Goal: Obtain resource: Download file/media

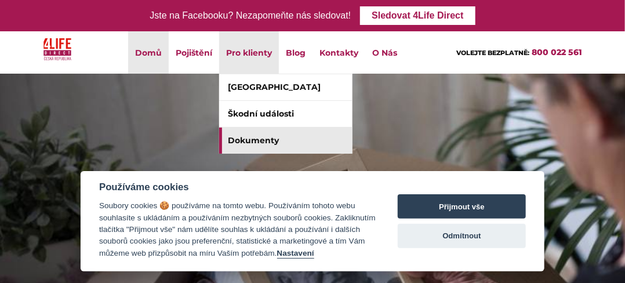
click at [253, 143] on link "Dokumenty" at bounding box center [285, 141] width 133 height 26
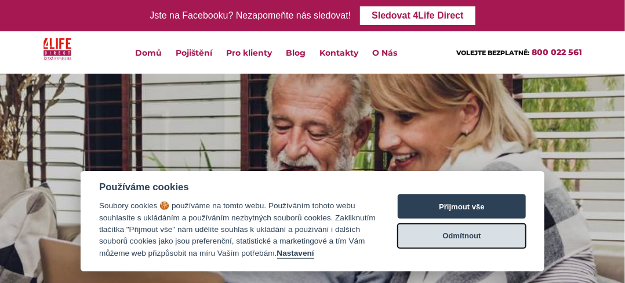
click at [486, 240] on button "Odmítnout" at bounding box center [462, 236] width 128 height 24
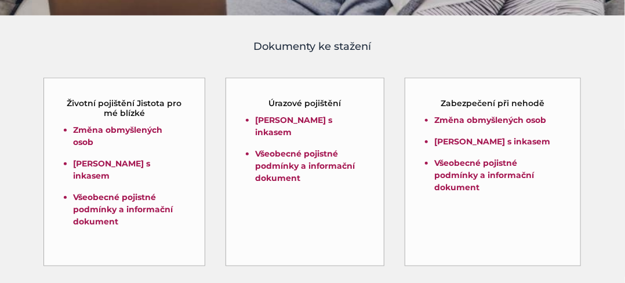
scroll to position [325, 0]
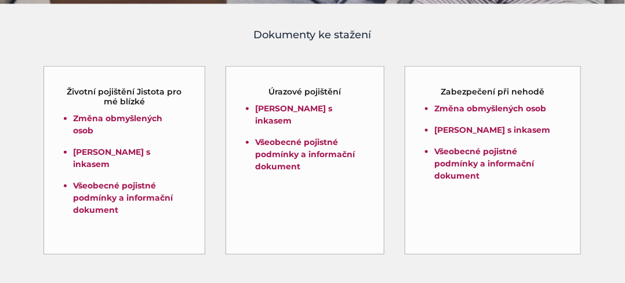
click at [281, 200] on div "Úrazové pojištění Souhlas s inkasem Všeobecné pojistné podmínky a informační do…" at bounding box center [305, 160] width 159 height 189
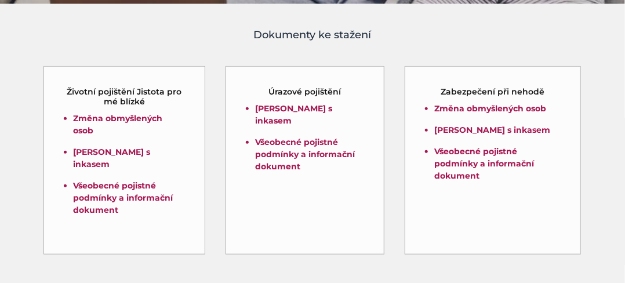
click at [281, 200] on div "Úrazové pojištění Souhlas s inkasem Všeobecné pojistné podmínky a informační do…" at bounding box center [305, 160] width 159 height 189
click at [302, 91] on h5 "Úrazové pojištění" at bounding box center [305, 92] width 73 height 10
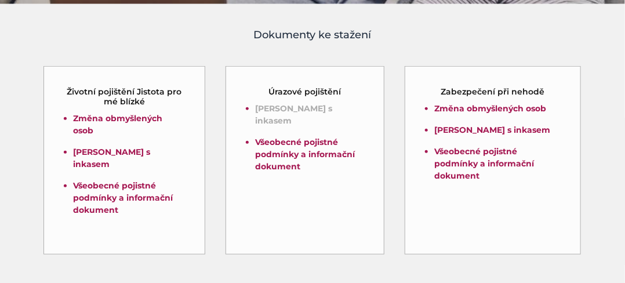
click at [299, 108] on link "Souhlas s inkasem" at bounding box center [293, 114] width 77 height 23
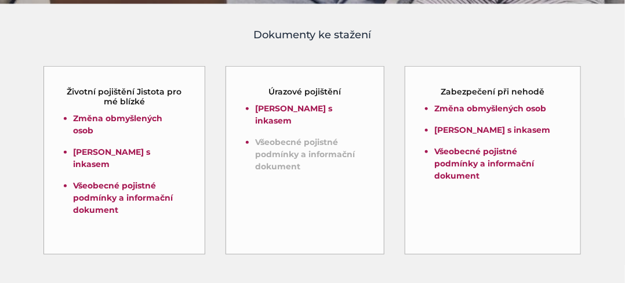
click at [301, 137] on link "Všeobecné pojistné podmínky a informační dokument" at bounding box center [305, 154] width 100 height 35
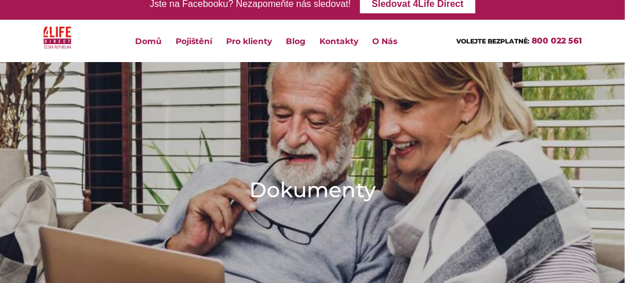
scroll to position [0, 0]
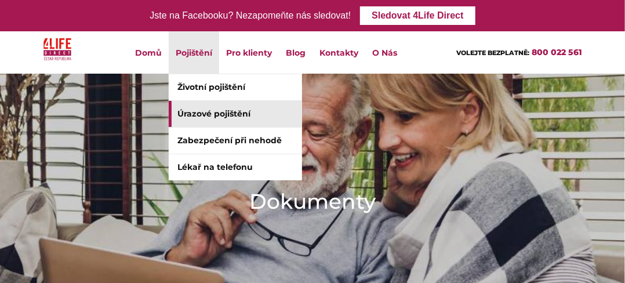
click at [189, 113] on link "Úrazové pojištění" at bounding box center [235, 114] width 133 height 26
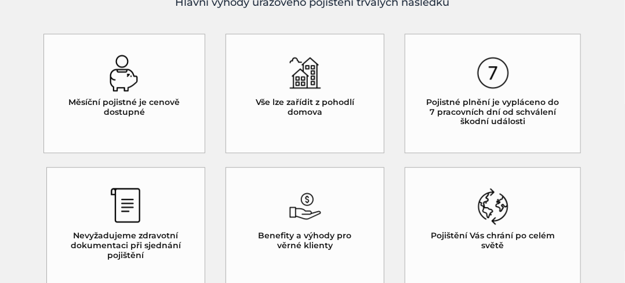
scroll to position [1099, 0]
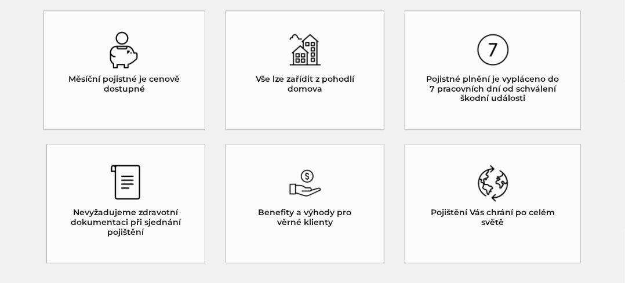
click at [129, 176] on img at bounding box center [126, 183] width 32 height 37
click at [128, 176] on img at bounding box center [126, 183] width 32 height 37
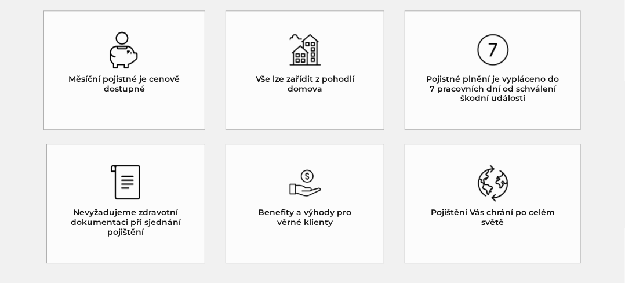
click at [128, 177] on img at bounding box center [126, 183] width 32 height 37
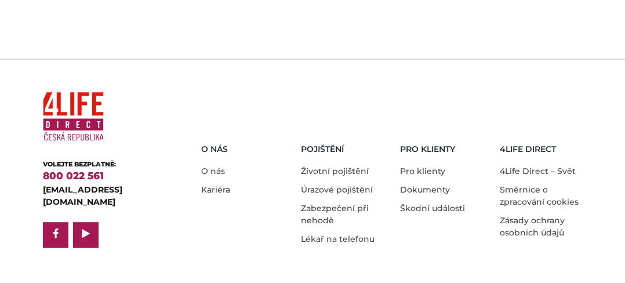
scroll to position [2280, 0]
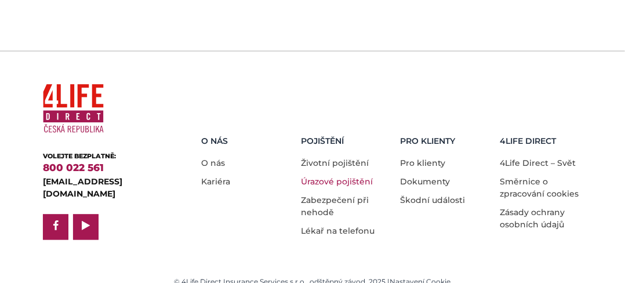
click at [354, 177] on link "Úrazové pojištění" at bounding box center [337, 182] width 72 height 10
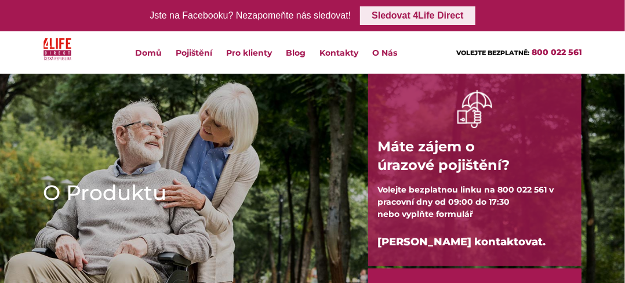
click at [408, 17] on link "Sledovat 4Life Direct" at bounding box center [417, 15] width 115 height 19
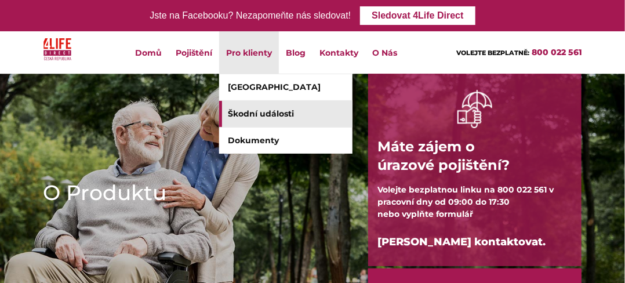
click at [265, 116] on link "Škodní události" at bounding box center [285, 114] width 133 height 26
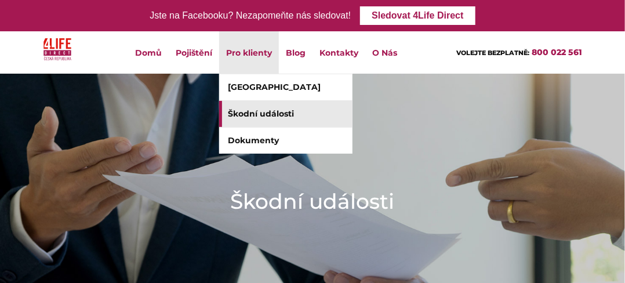
click at [252, 113] on link "Škodní události" at bounding box center [285, 114] width 133 height 26
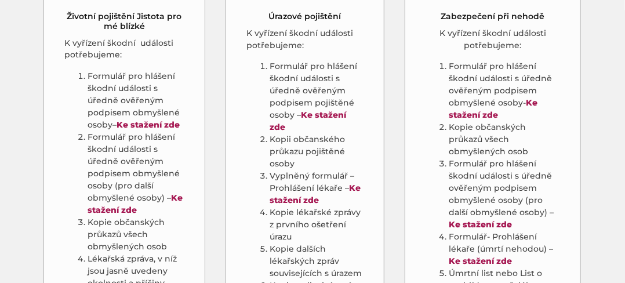
scroll to position [697, 0]
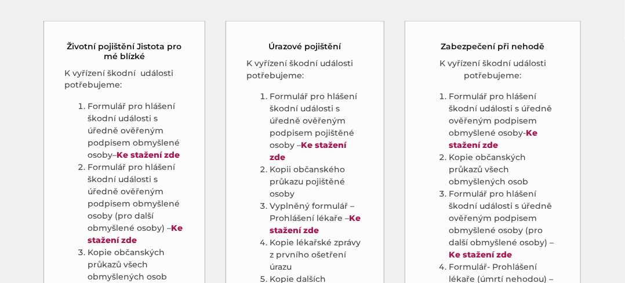
click at [281, 206] on li "Vyplněný formulář – Prohlášení lékaře – Ke stažení zde" at bounding box center [317, 219] width 94 height 37
click at [300, 229] on strong "Ke stažení zde" at bounding box center [315, 224] width 91 height 23
